Goal: Navigation & Orientation: Find specific page/section

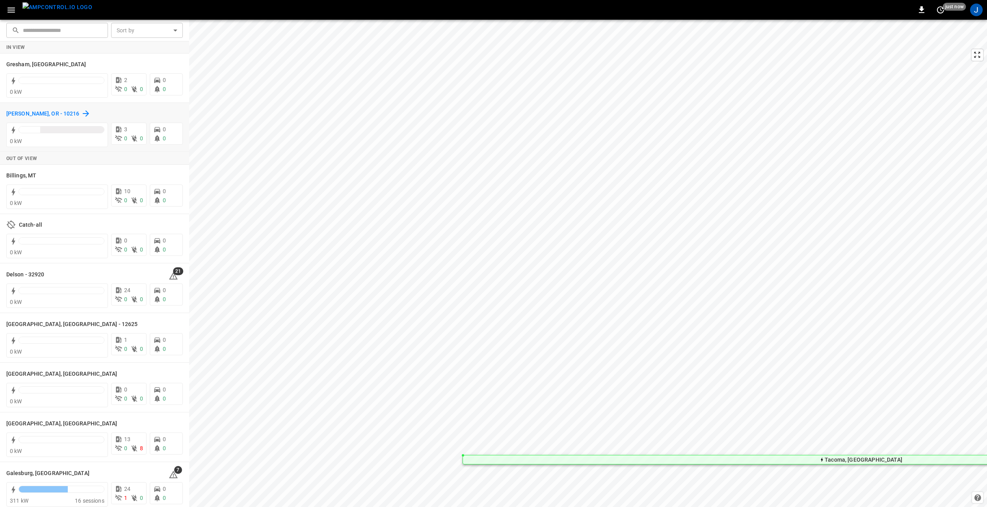
click at [22, 110] on h6 "[PERSON_NAME], OR - 10216" at bounding box center [42, 114] width 73 height 9
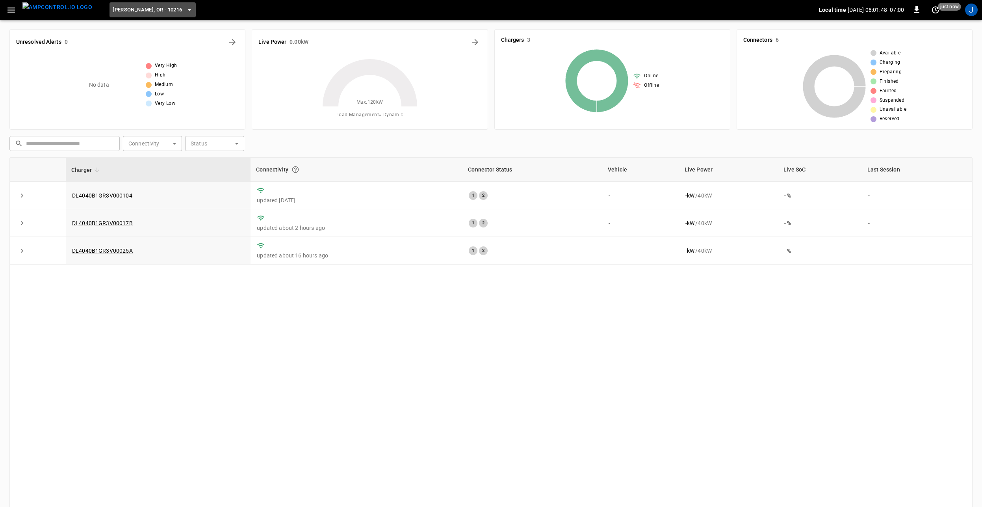
click at [186, 12] on icon "button" at bounding box center [190, 10] width 8 height 8
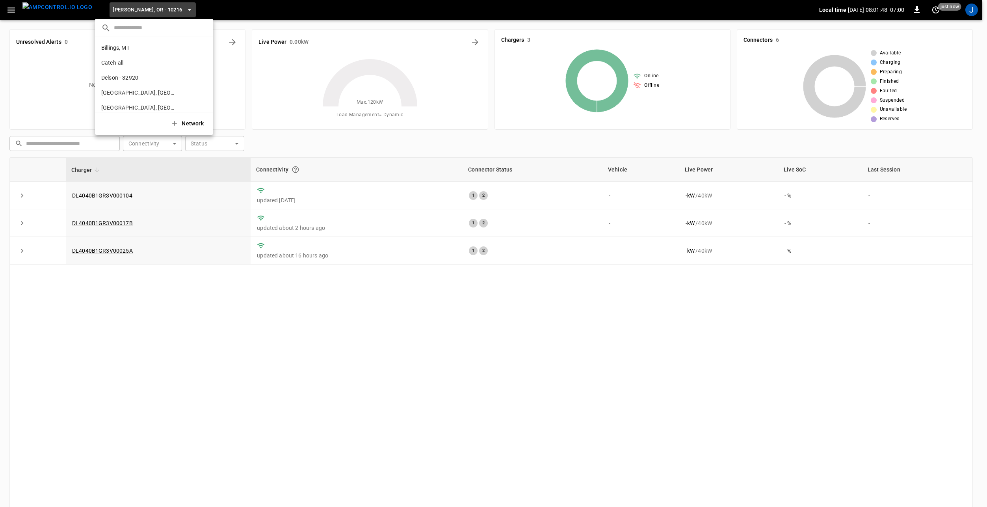
scroll to position [132, 0]
click at [199, 50] on icon "copy" at bounding box center [202, 49] width 7 height 7
click at [201, 51] on icon "copy" at bounding box center [203, 48] width 4 height 5
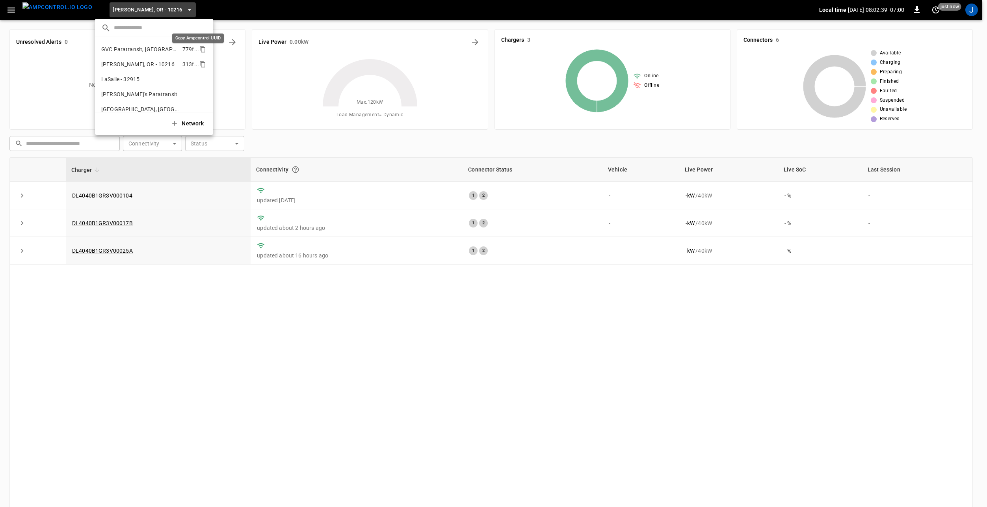
drag, startPoint x: 200, startPoint y: 49, endPoint x: 181, endPoint y: 53, distance: 19.3
drag, startPoint x: 199, startPoint y: 52, endPoint x: 163, endPoint y: 67, distance: 38.2
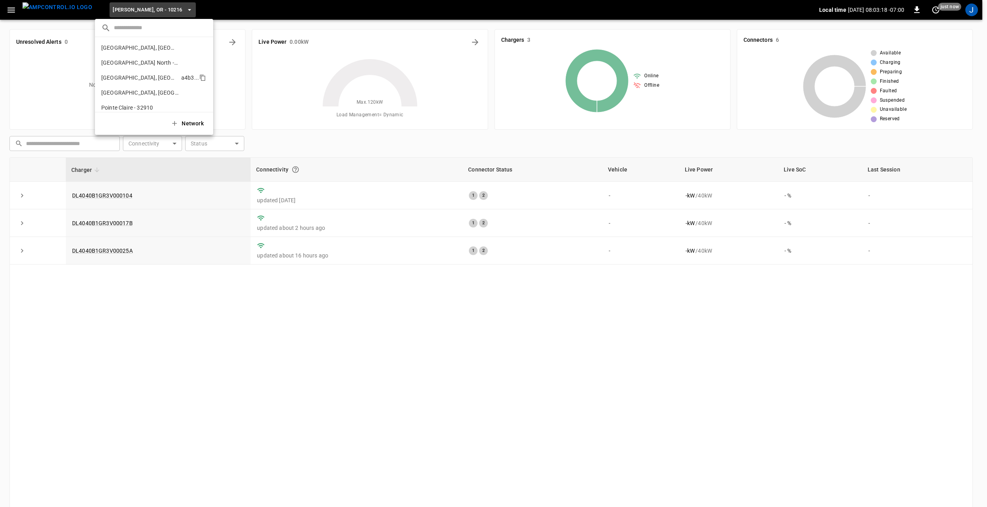
scroll to position [197, 0]
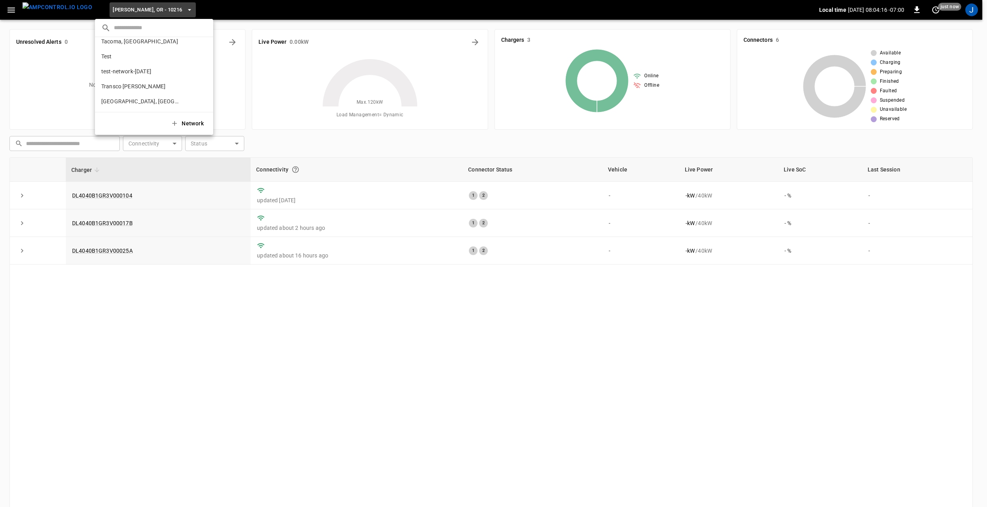
click at [193, 356] on div at bounding box center [493, 253] width 987 height 507
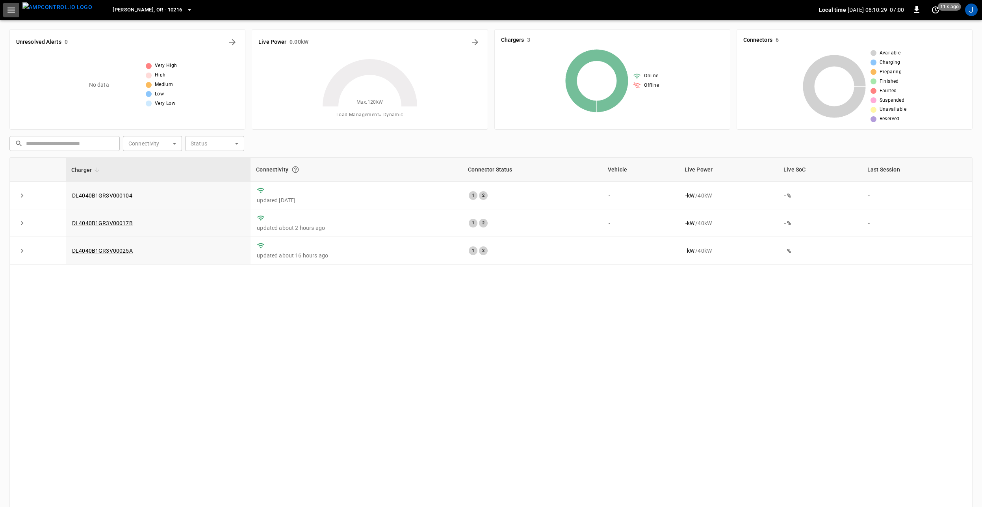
click at [13, 10] on icon "button" at bounding box center [10, 9] width 7 height 5
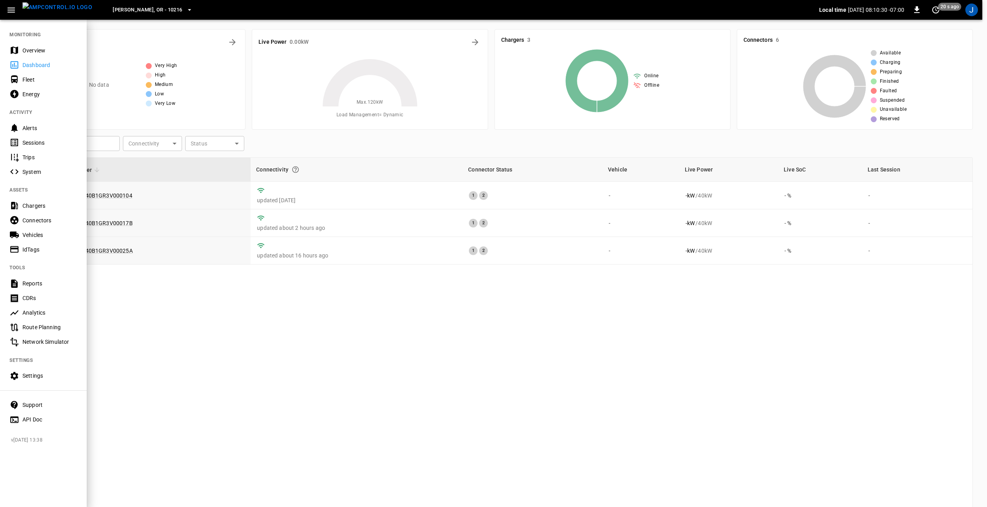
click at [42, 375] on div "Settings" at bounding box center [49, 376] width 55 height 8
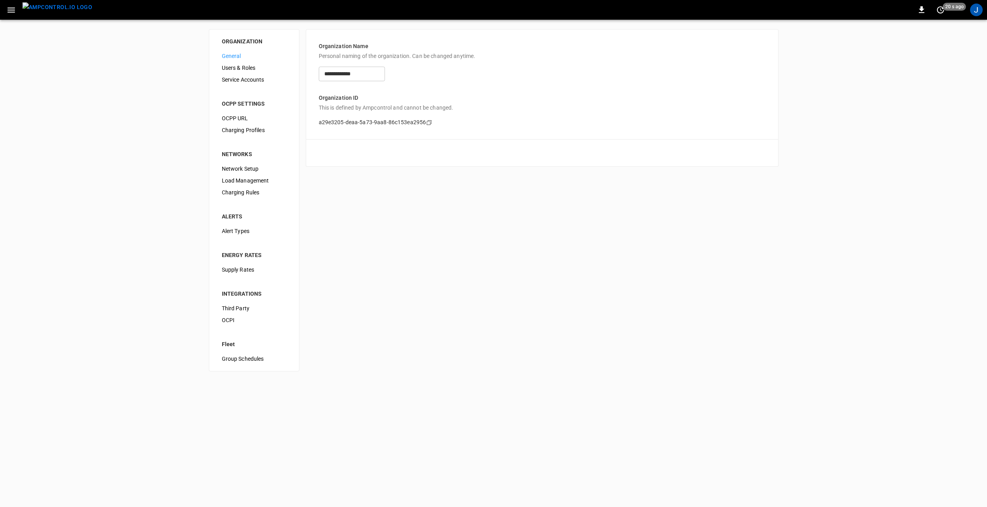
click at [395, 152] on div "Cancel Save" at bounding box center [542, 152] width 473 height 27
click at [13, 9] on icon "button" at bounding box center [11, 10] width 10 height 10
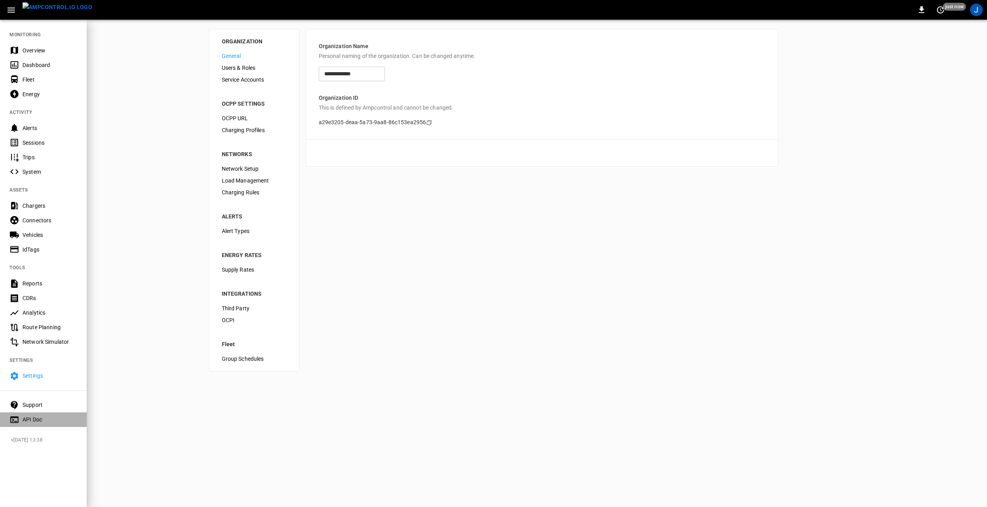
click at [39, 418] on div "API Doc" at bounding box center [49, 419] width 55 height 8
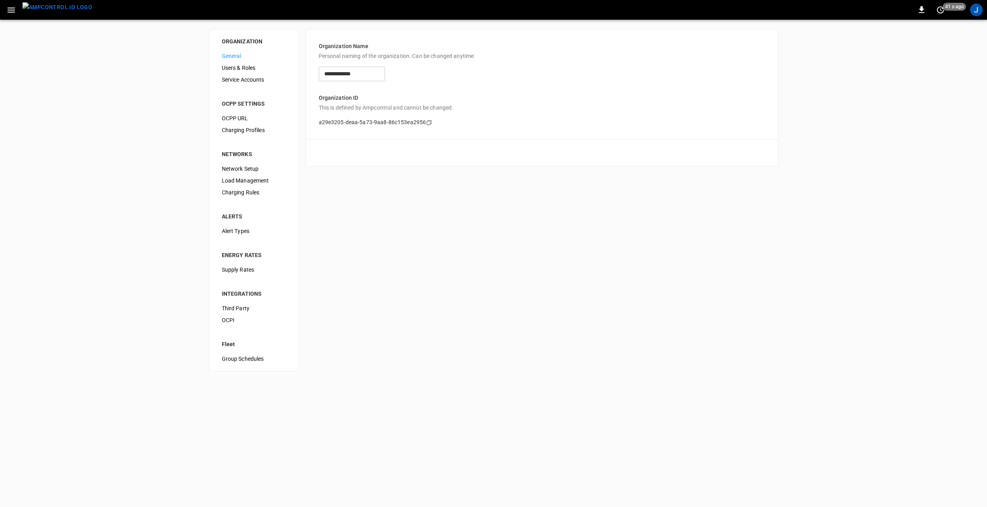
click at [56, 6] on img "menu" at bounding box center [57, 7] width 70 height 10
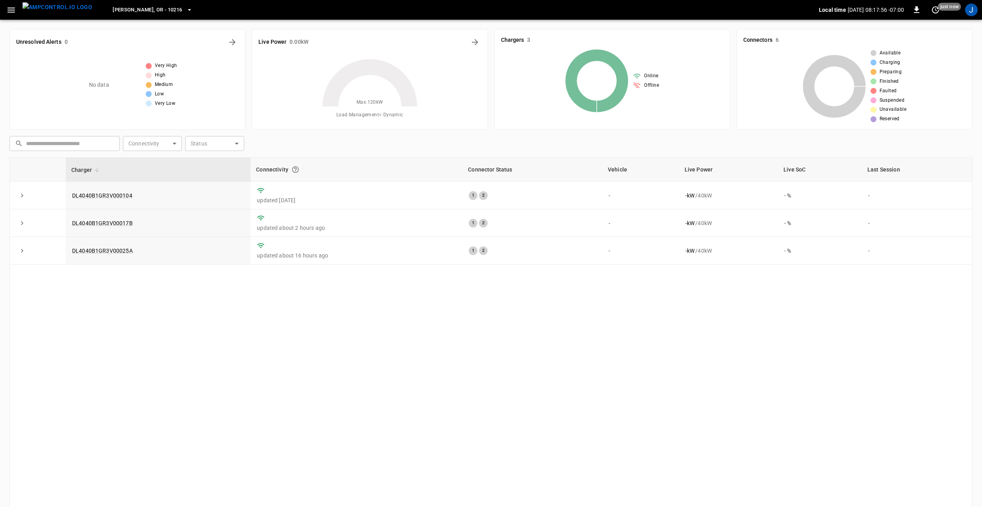
click at [186, 7] on icon "button" at bounding box center [190, 10] width 8 height 8
